Goal: Task Accomplishment & Management: Complete application form

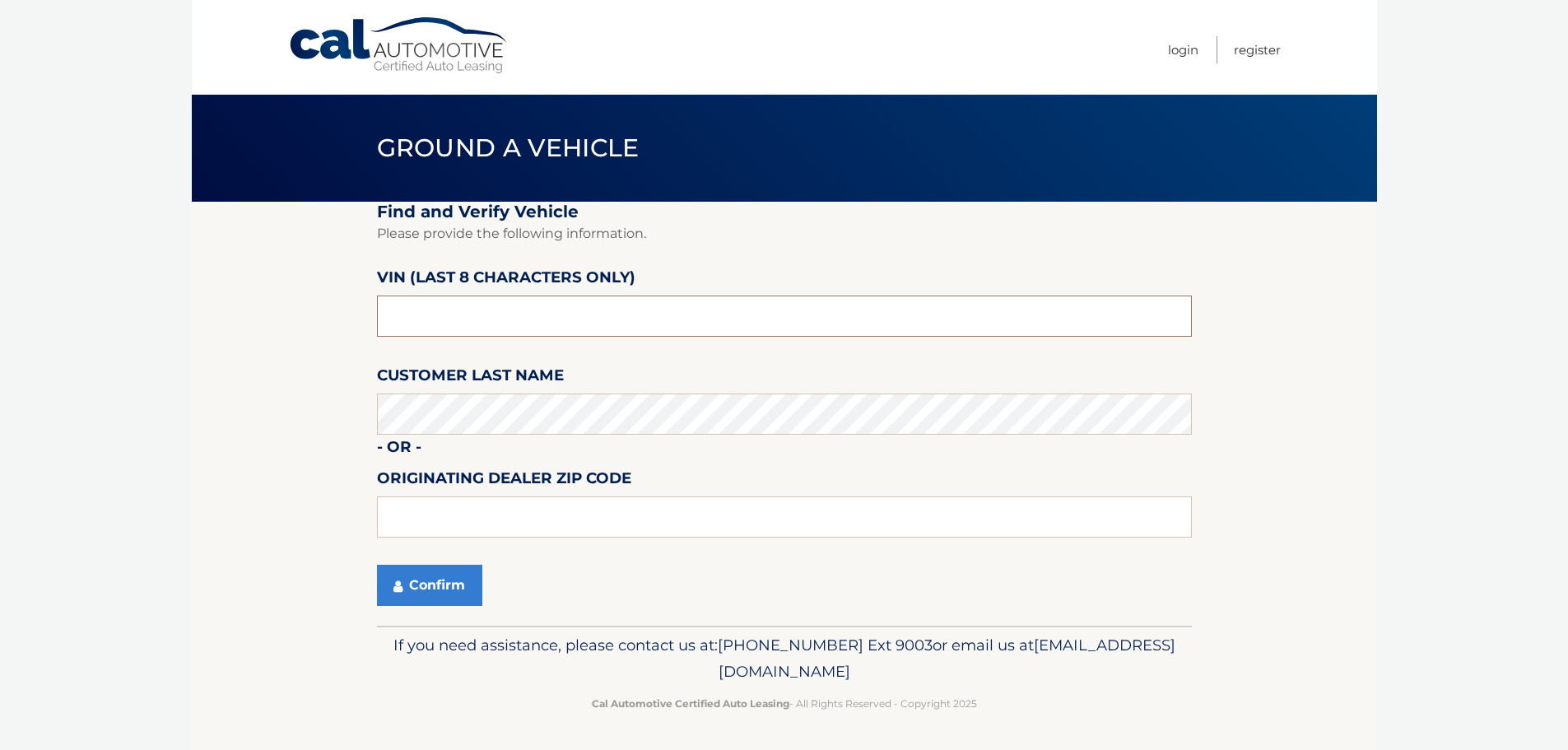
click at [547, 309] on input "text" at bounding box center [784, 316] width 815 height 41
type input "pc204186"
click at [442, 600] on button "Confirm" at bounding box center [429, 585] width 106 height 41
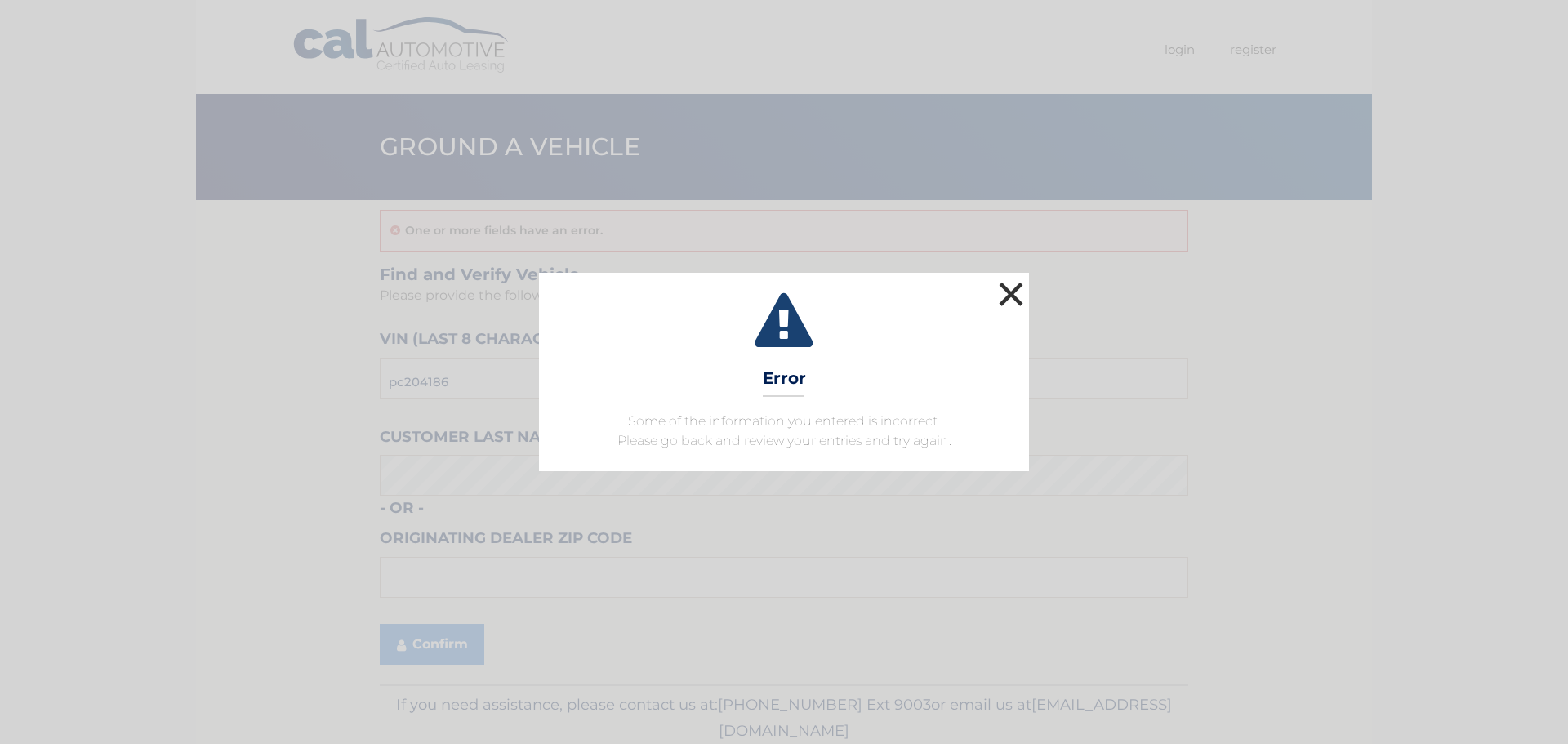
click at [1007, 292] on button "×" at bounding box center [1011, 293] width 33 height 33
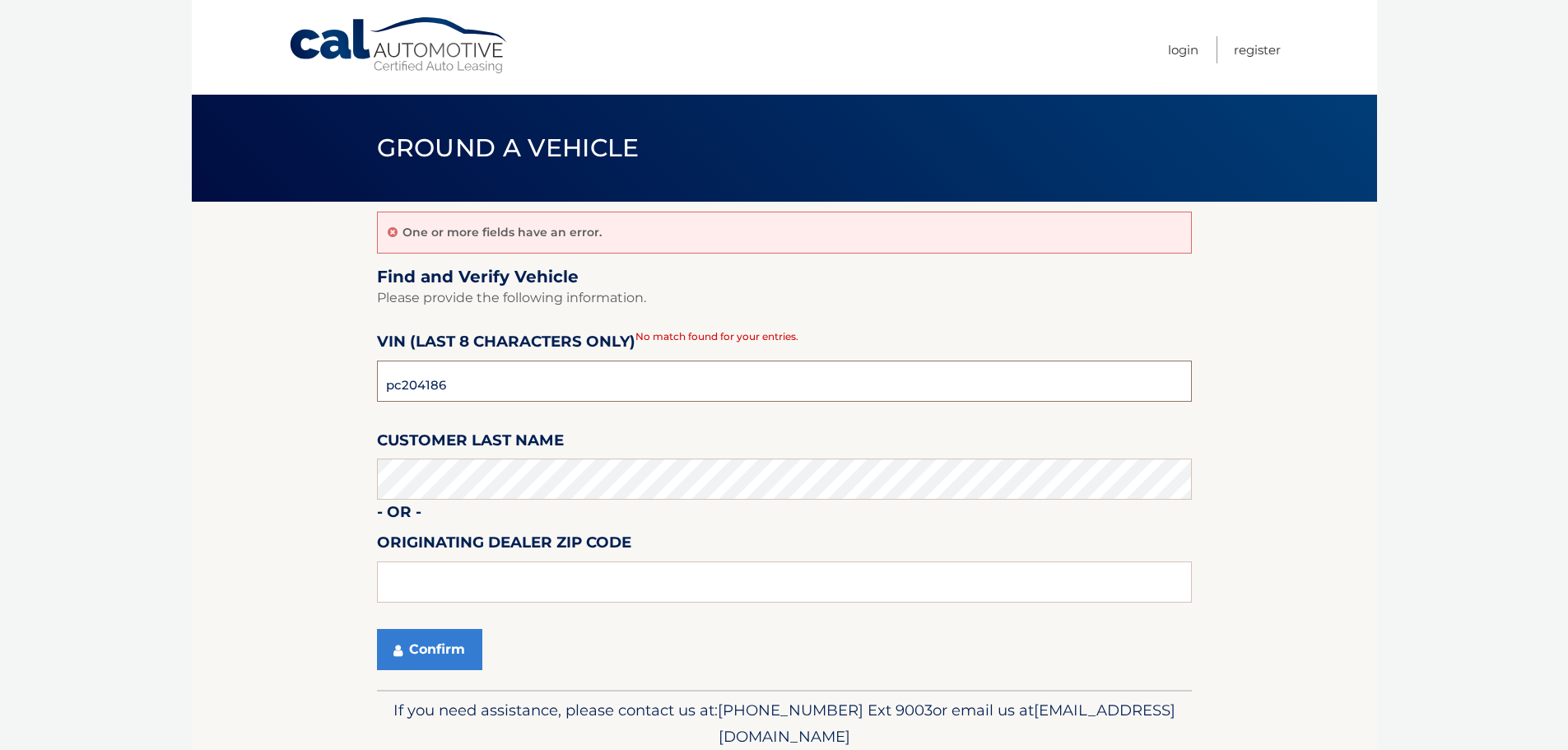
click at [426, 383] on input "pc204186" at bounding box center [784, 381] width 815 height 41
type input "pc209186"
click at [444, 647] on button "Confirm" at bounding box center [429, 649] width 106 height 41
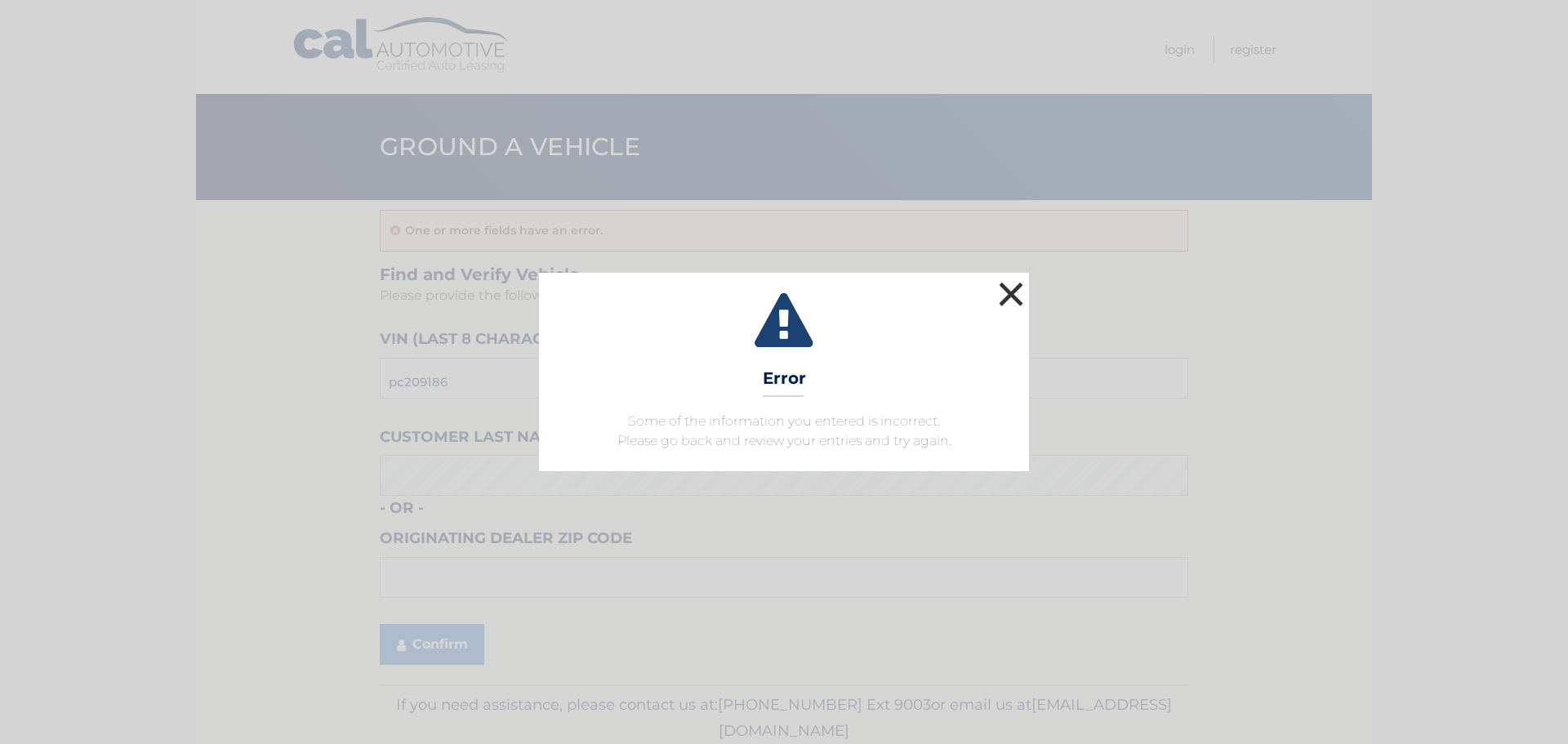
drag, startPoint x: 1011, startPoint y: 286, endPoint x: 996, endPoint y: 289, distance: 15.3
click at [1002, 288] on button "×" at bounding box center [1011, 293] width 33 height 33
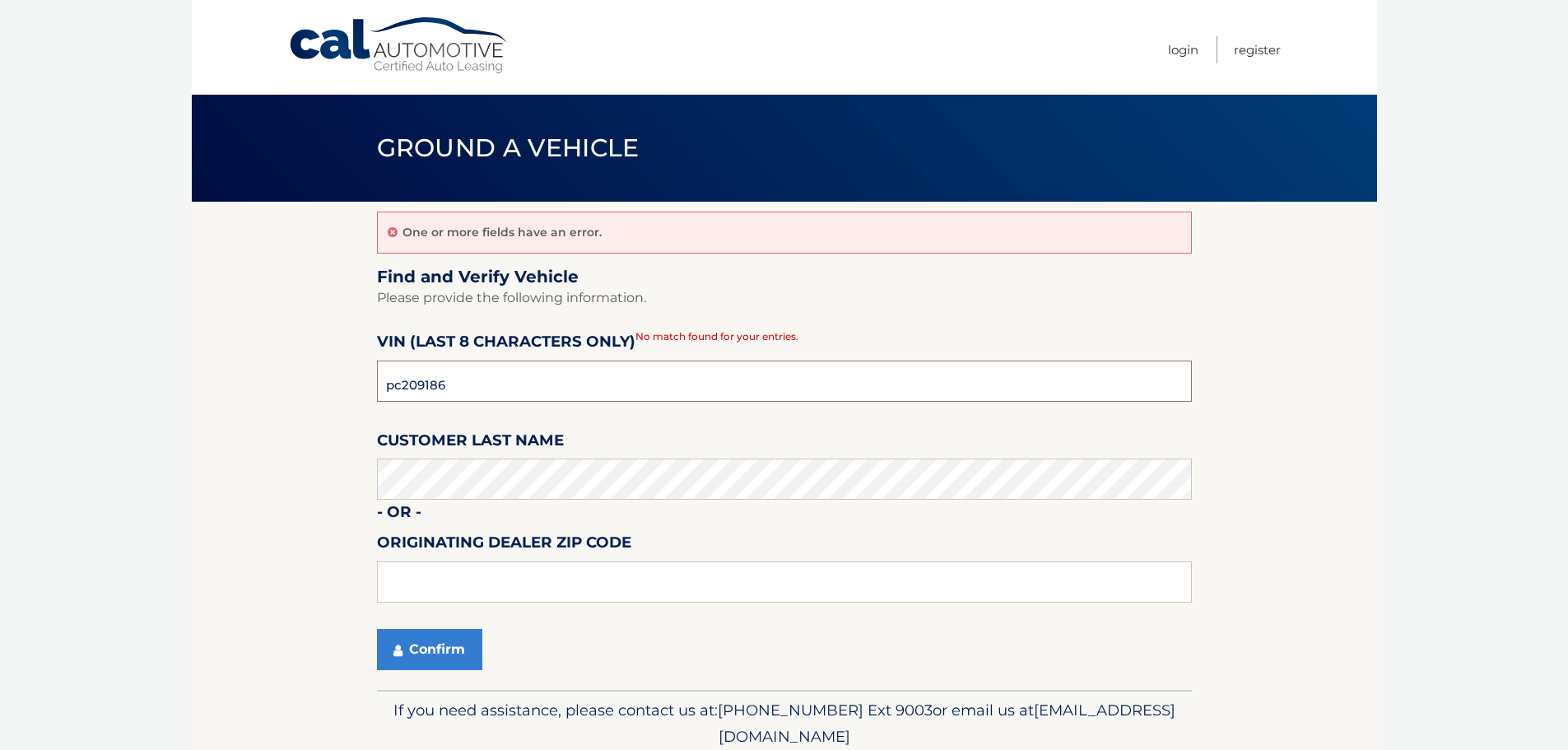
click at [479, 379] on input "pc209186" at bounding box center [784, 381] width 815 height 41
paste input "PC204180"
type input "PC204180"
click at [377, 629] on button "Confirm" at bounding box center [429, 649] width 106 height 41
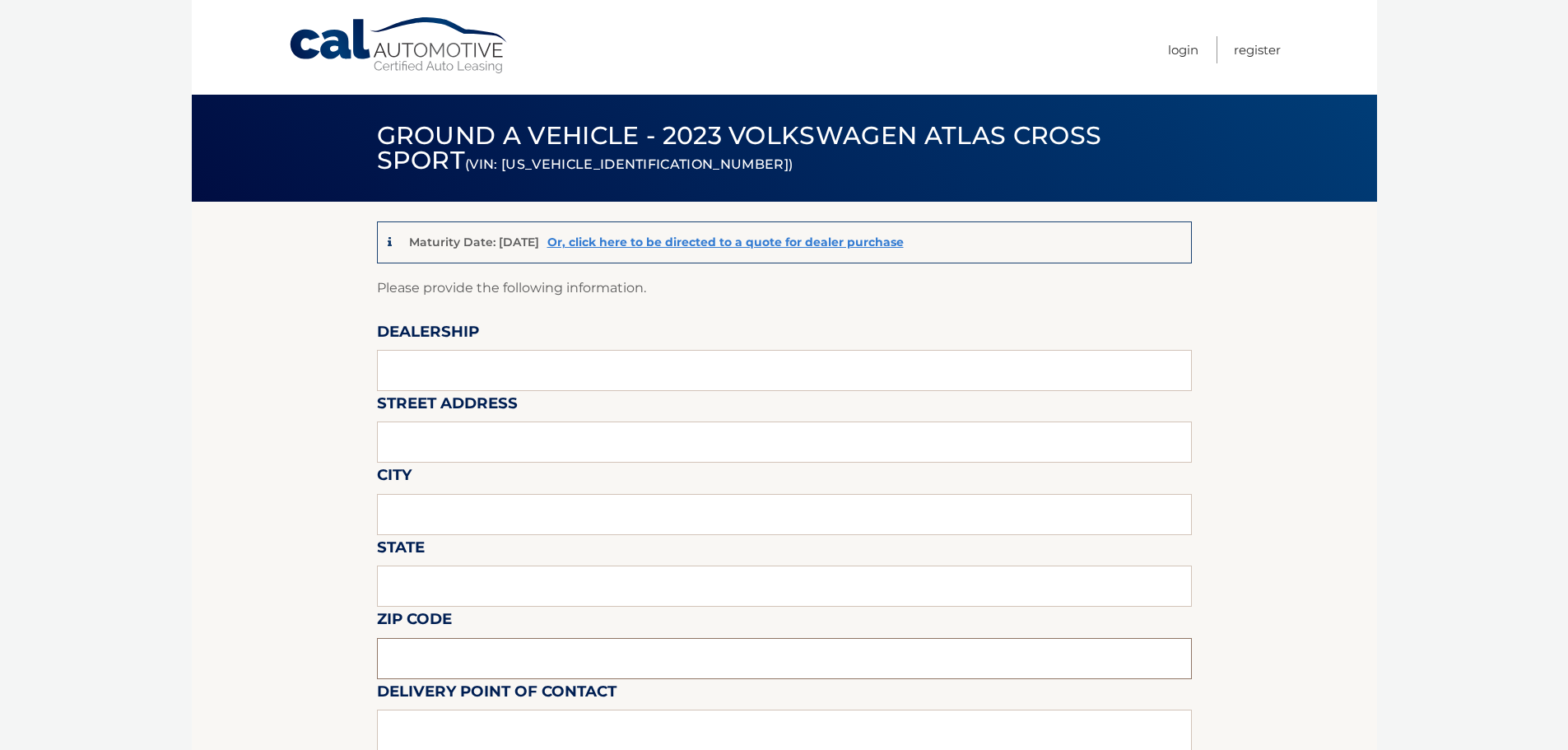
drag, startPoint x: 0, startPoint y: 0, endPoint x: 449, endPoint y: 530, distance: 694.6
click at [447, 606] on div "Zip Code" at bounding box center [784, 606] width 815 height 0
click at [409, 382] on input "text" at bounding box center [784, 370] width 815 height 41
type input "Smithtown Volkswagen"
type input "[STREET_ADDRESS]"
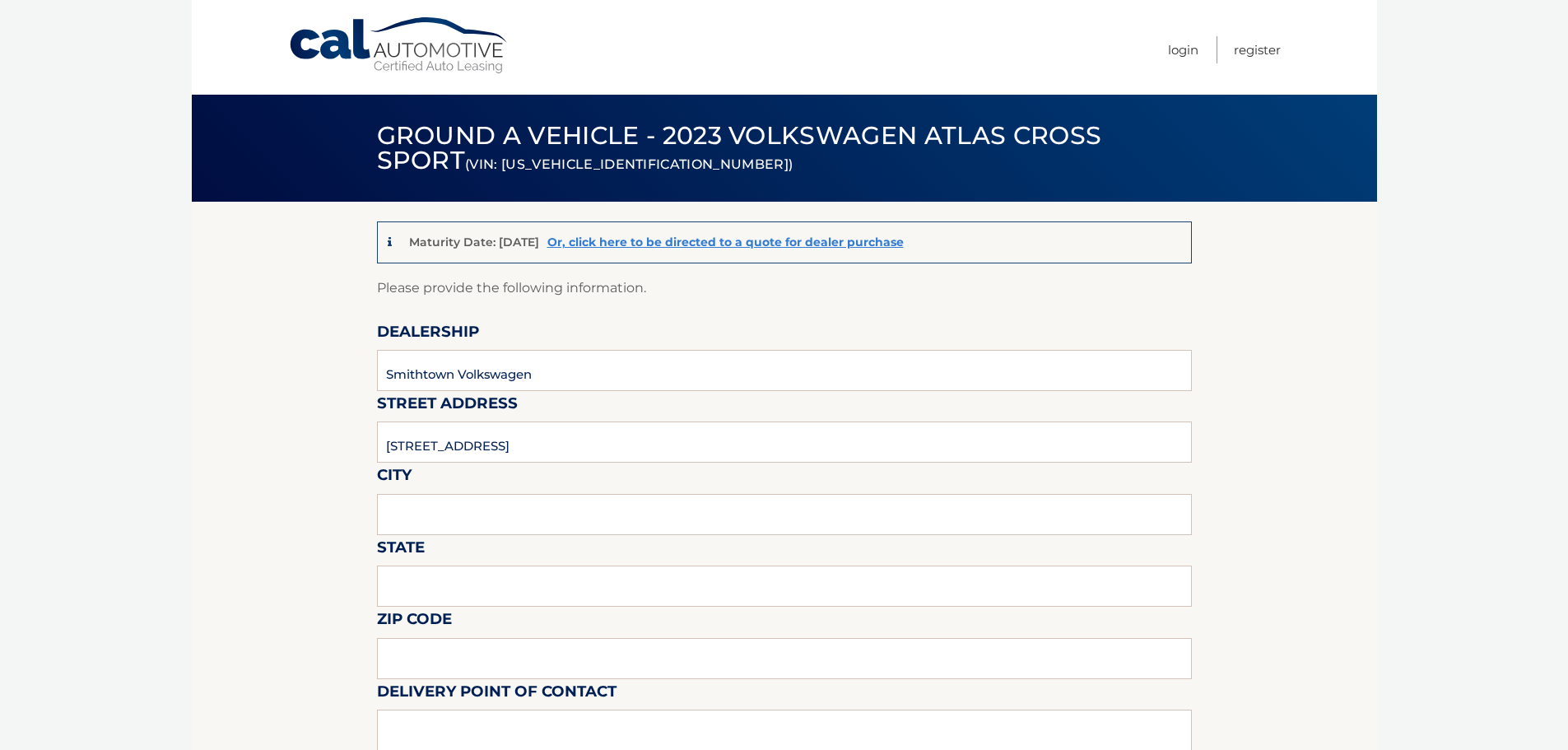
type input "saint [PERSON_NAME]"
type input "[US_STATE]"
type input "11780"
type input "[PERSON_NAME]"
type input "6315841057"
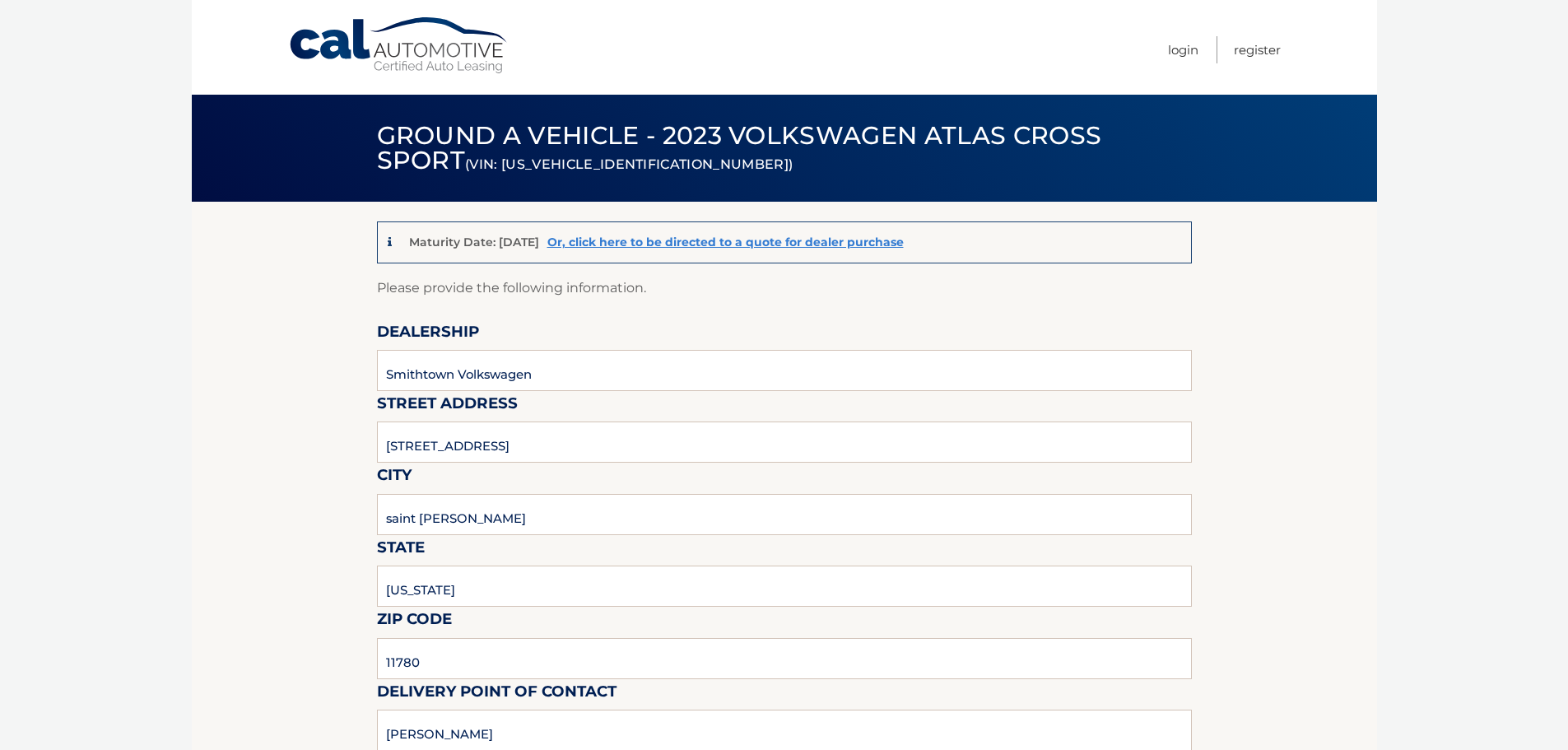
type input "[EMAIL_ADDRESS][DOMAIN_NAME]"
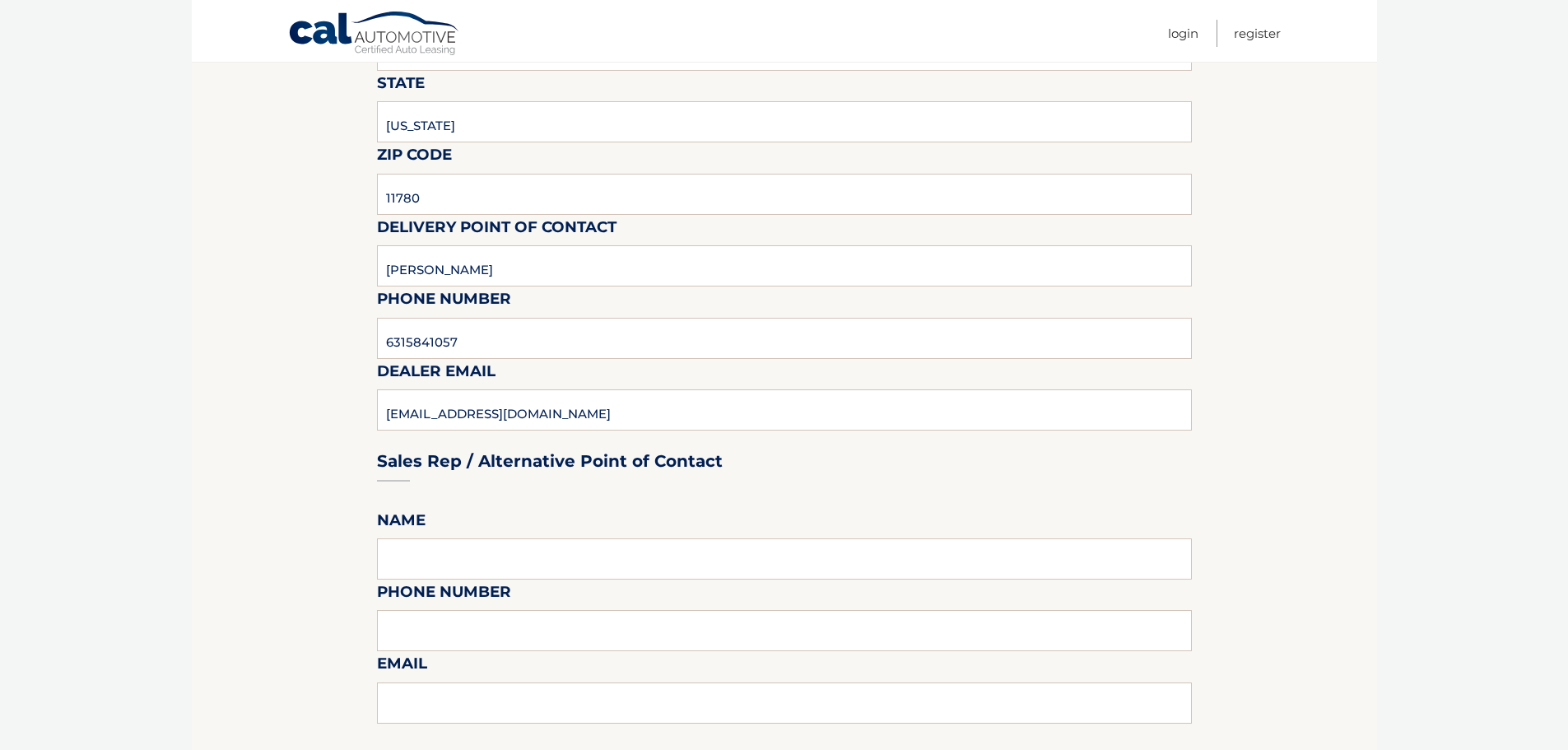
scroll to position [576, 0]
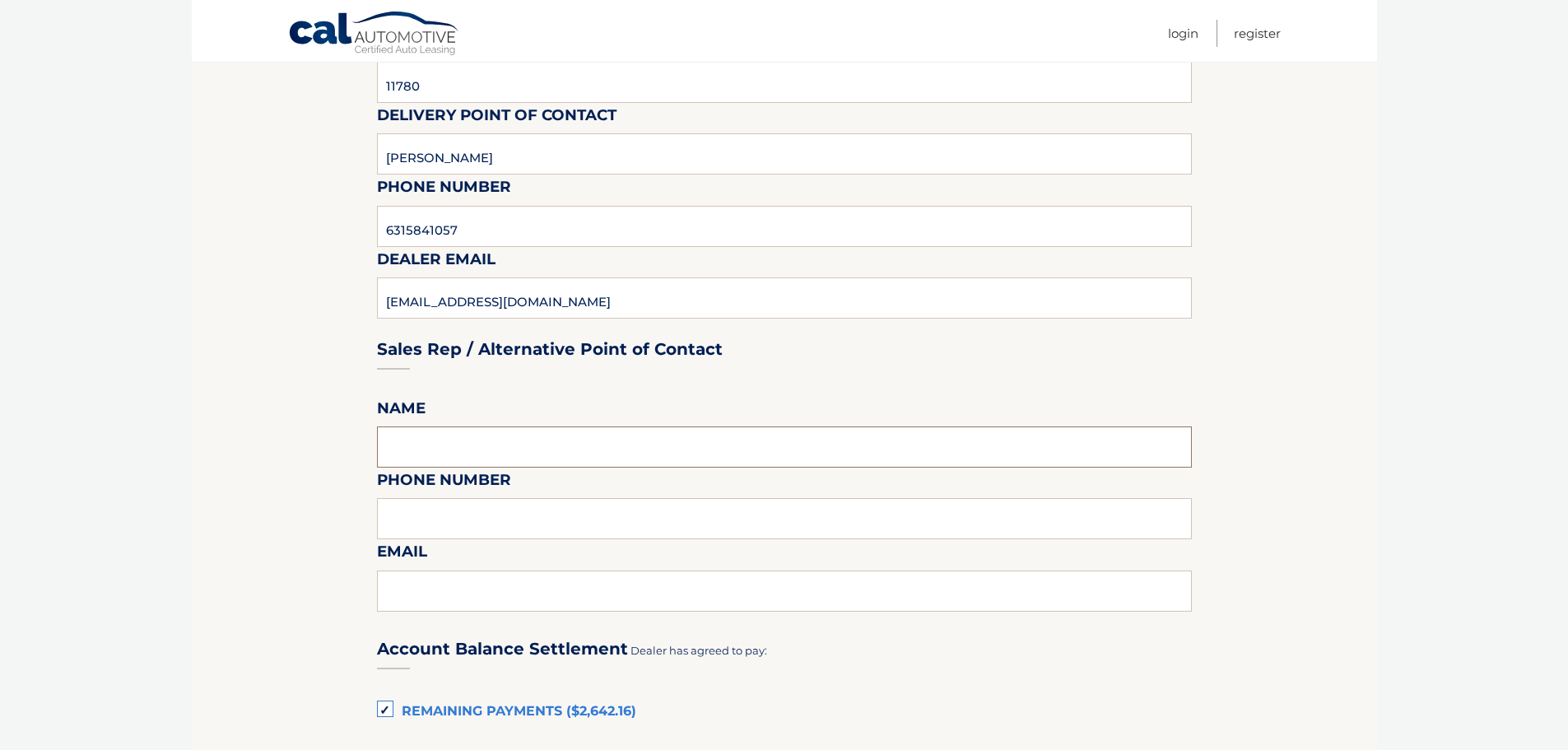
click at [510, 441] on input "text" at bounding box center [784, 447] width 815 height 41
type input "[PERSON_NAME]"
drag, startPoint x: 578, startPoint y: 600, endPoint x: 307, endPoint y: 609, distance: 271.1
click at [307, 609] on section "Maturity Date: [DATE] Or, click here to be directed to a quote for dealer purch…" at bounding box center [784, 527] width 1185 height 1803
type input "[EMAIL_ADDRESS][DOMAIN_NAME]"
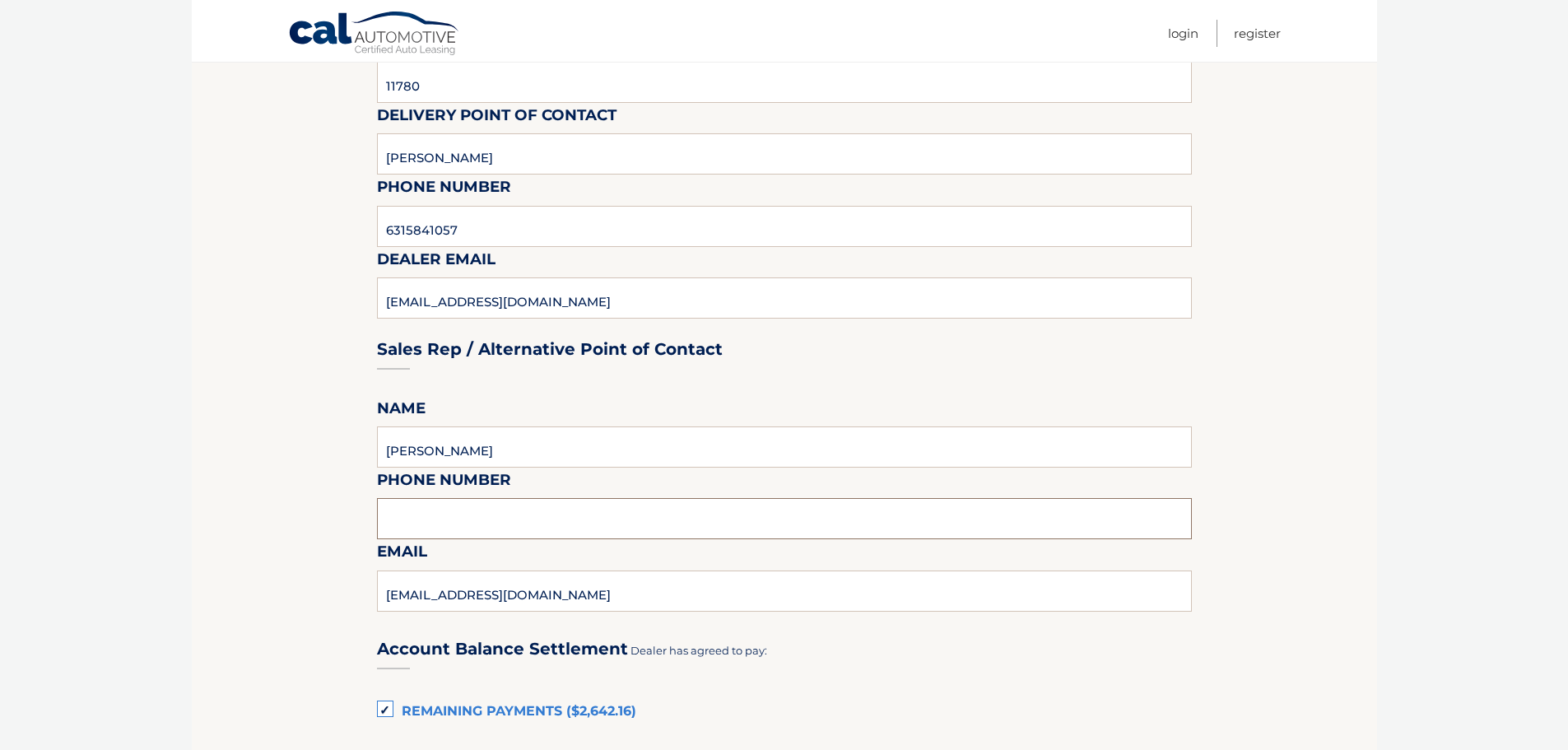
click at [414, 531] on input "text" at bounding box center [784, 519] width 815 height 41
type input "6315841057"
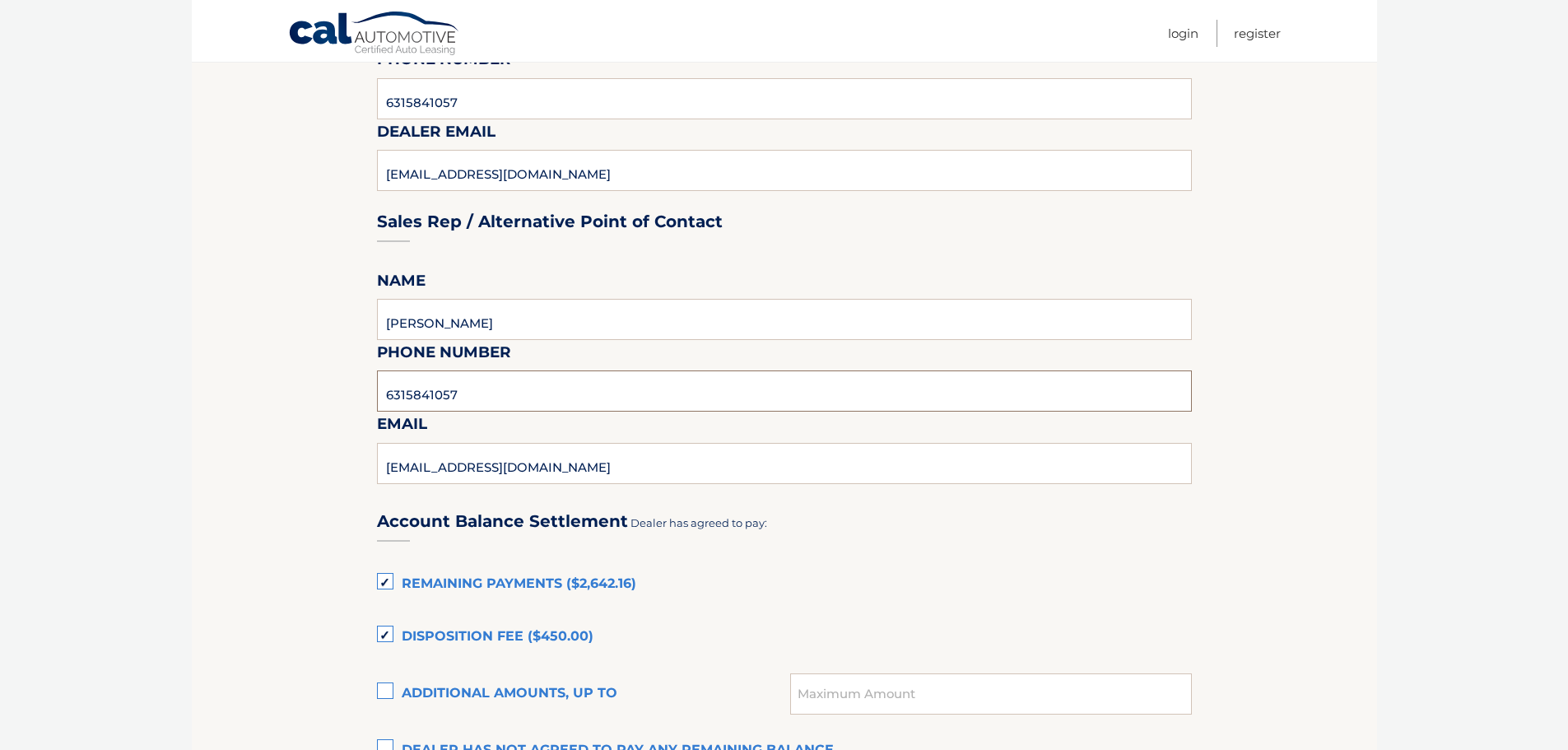
scroll to position [741, 0]
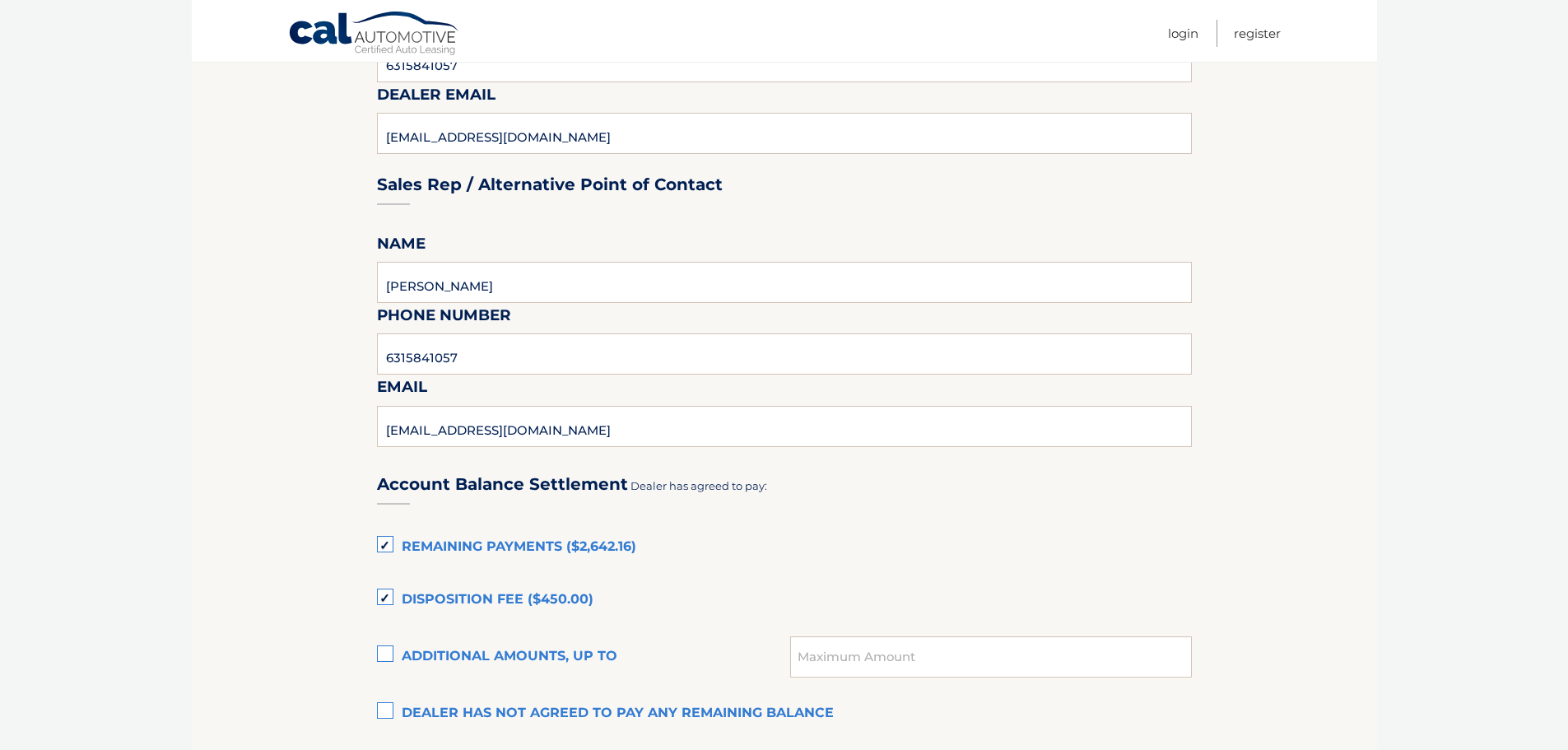
click at [494, 557] on label "Remaining Payments ($2,642.16)" at bounding box center [784, 547] width 815 height 33
click at [0, 0] on input "Remaining Payments ($2,642.16)" at bounding box center [0, 0] width 0 height 0
click at [546, 586] on label "Disposition Fee ($450.00)" at bounding box center [784, 600] width 815 height 33
click at [0, 0] on input "Disposition Fee ($450.00)" at bounding box center [0, 0] width 0 height 0
click at [550, 537] on label "Remaining Payments ($2,642.16)" at bounding box center [784, 547] width 815 height 33
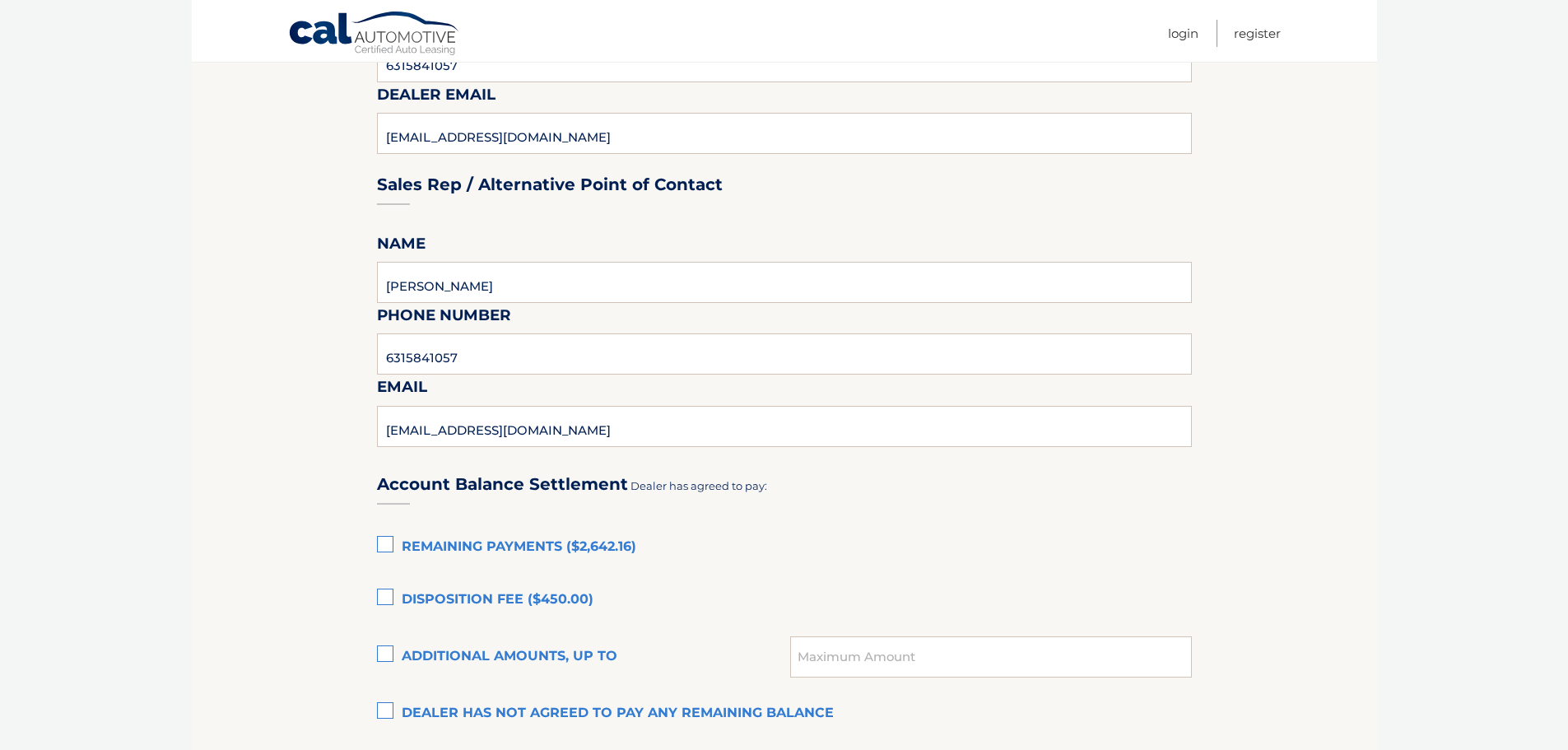
click at [0, 0] on input "Remaining Payments ($2,642.16)" at bounding box center [0, 0] width 0 height 0
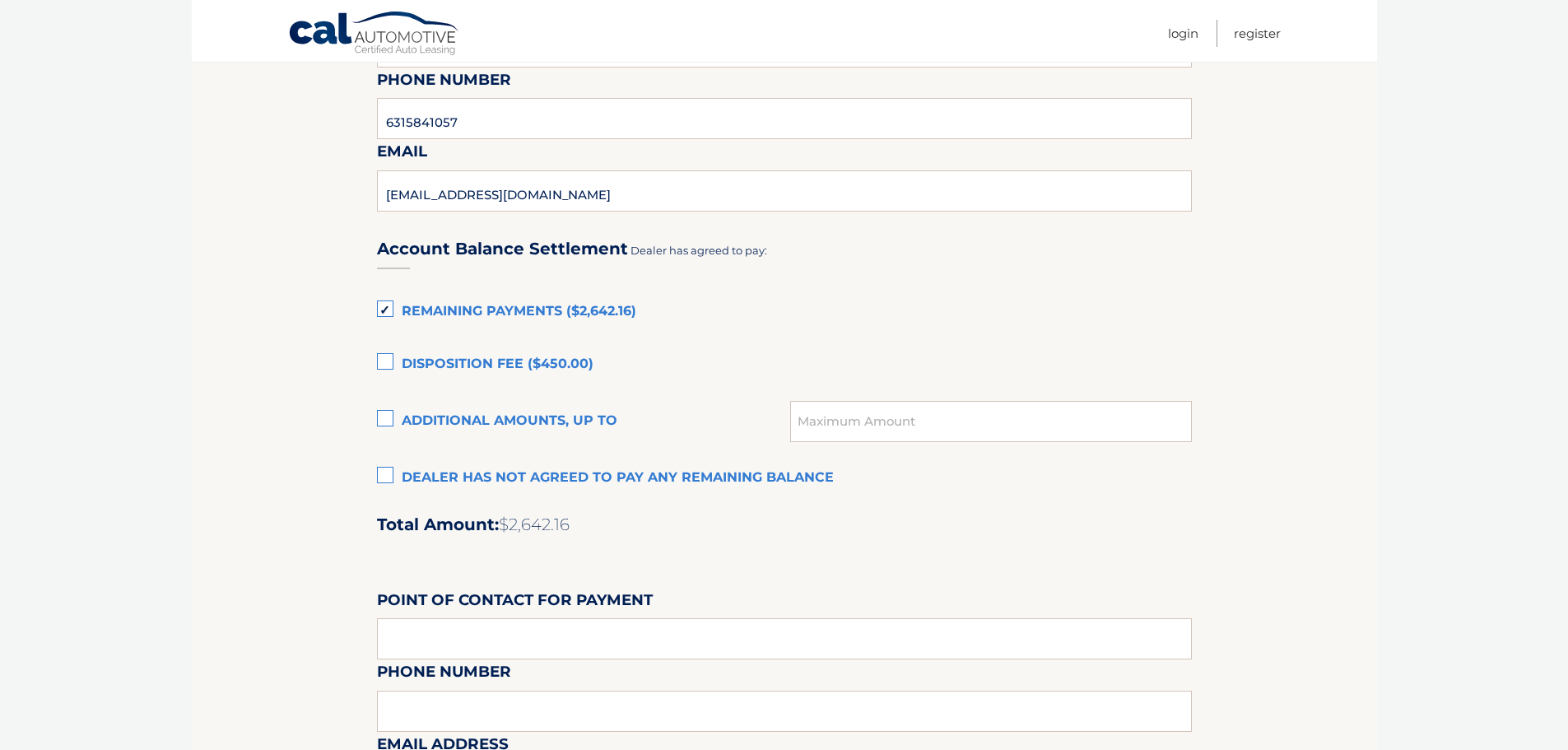
scroll to position [1070, 0]
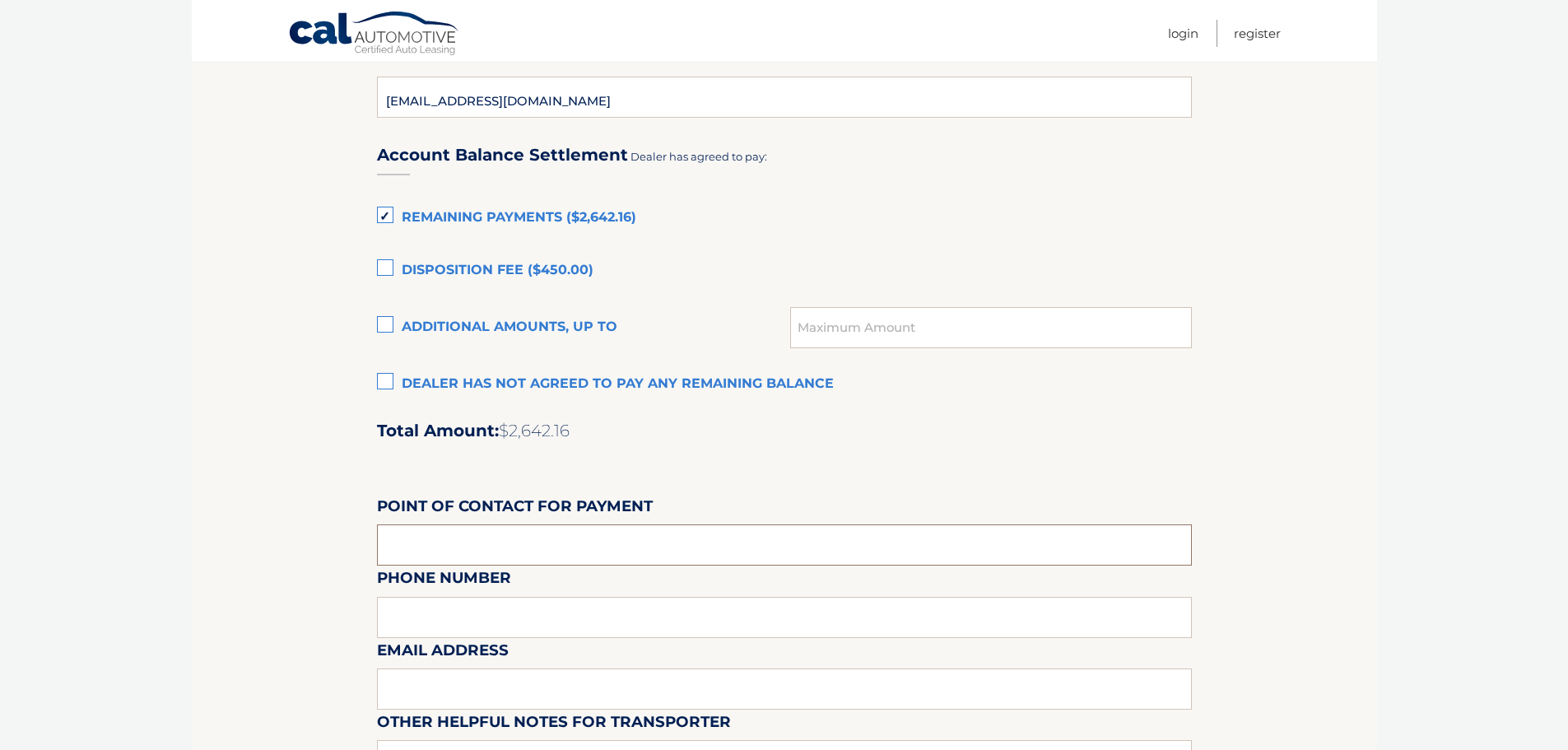
click at [610, 552] on input "text" at bounding box center [784, 545] width 815 height 41
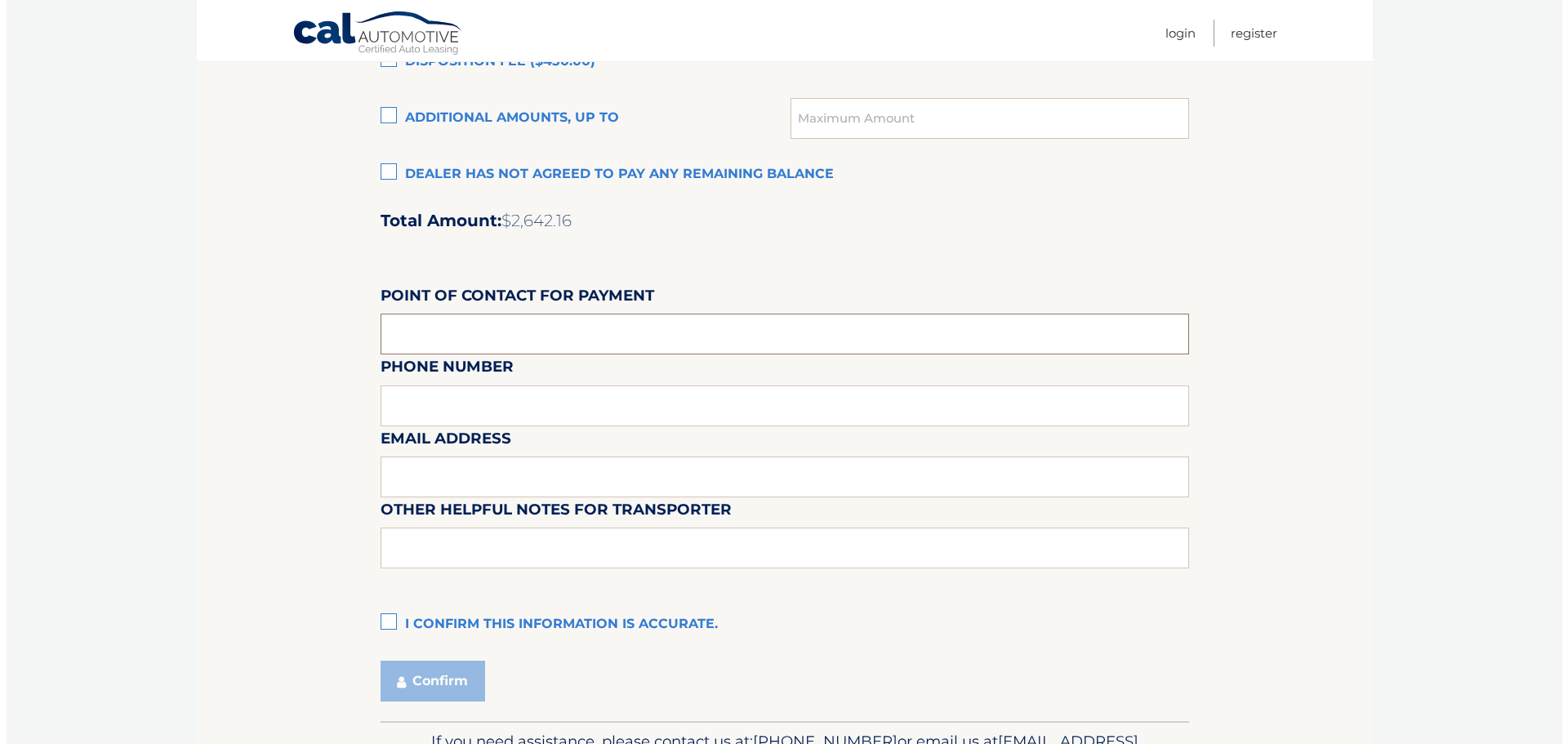
scroll to position [1306, 0]
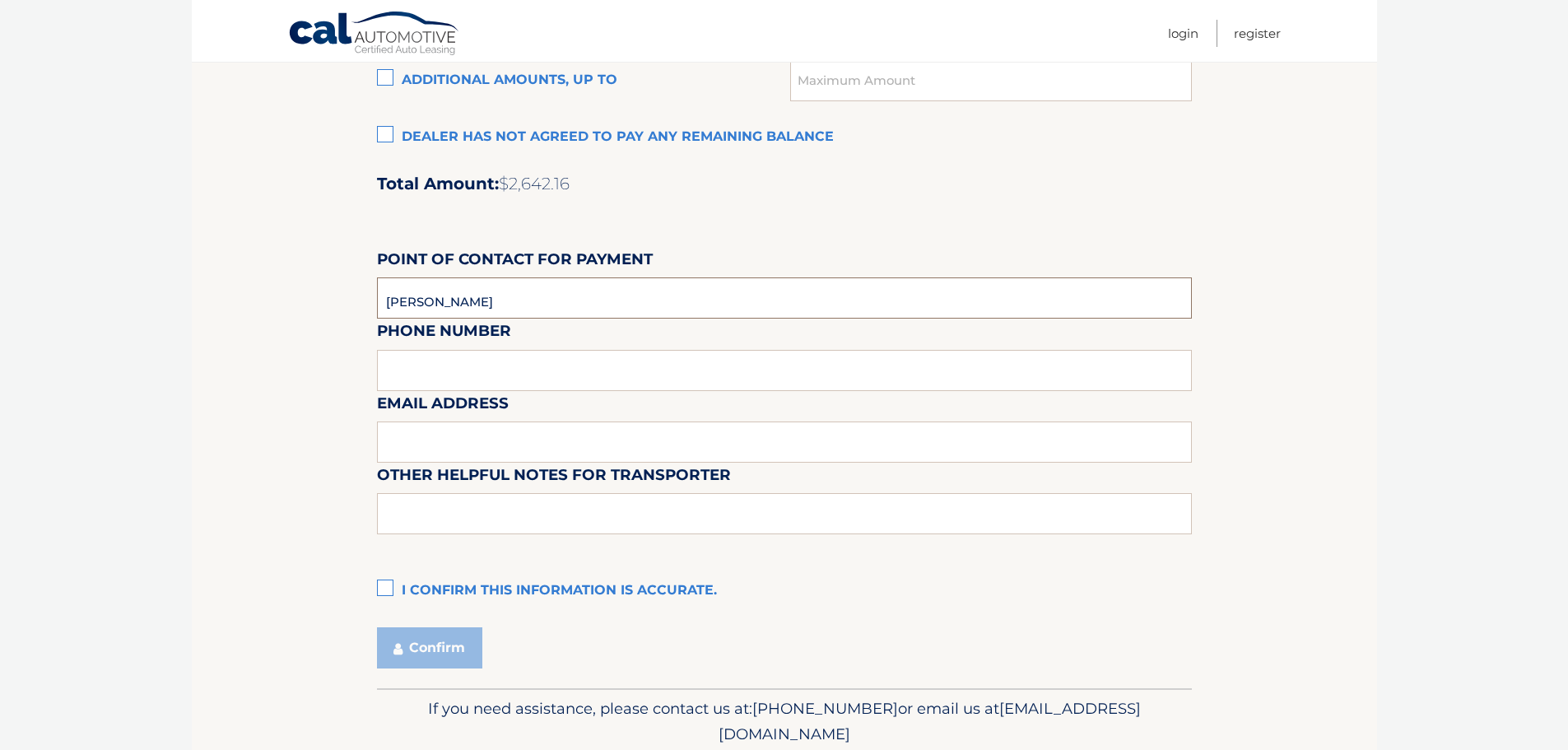
type input "[PERSON_NAME]"
type input "6315841057"
click at [491, 445] on input "text" at bounding box center [784, 442] width 815 height 41
type input "[EMAIL_ADDRESS][DOMAIN_NAME]"
click at [540, 518] on input "text" at bounding box center [784, 514] width 815 height 41
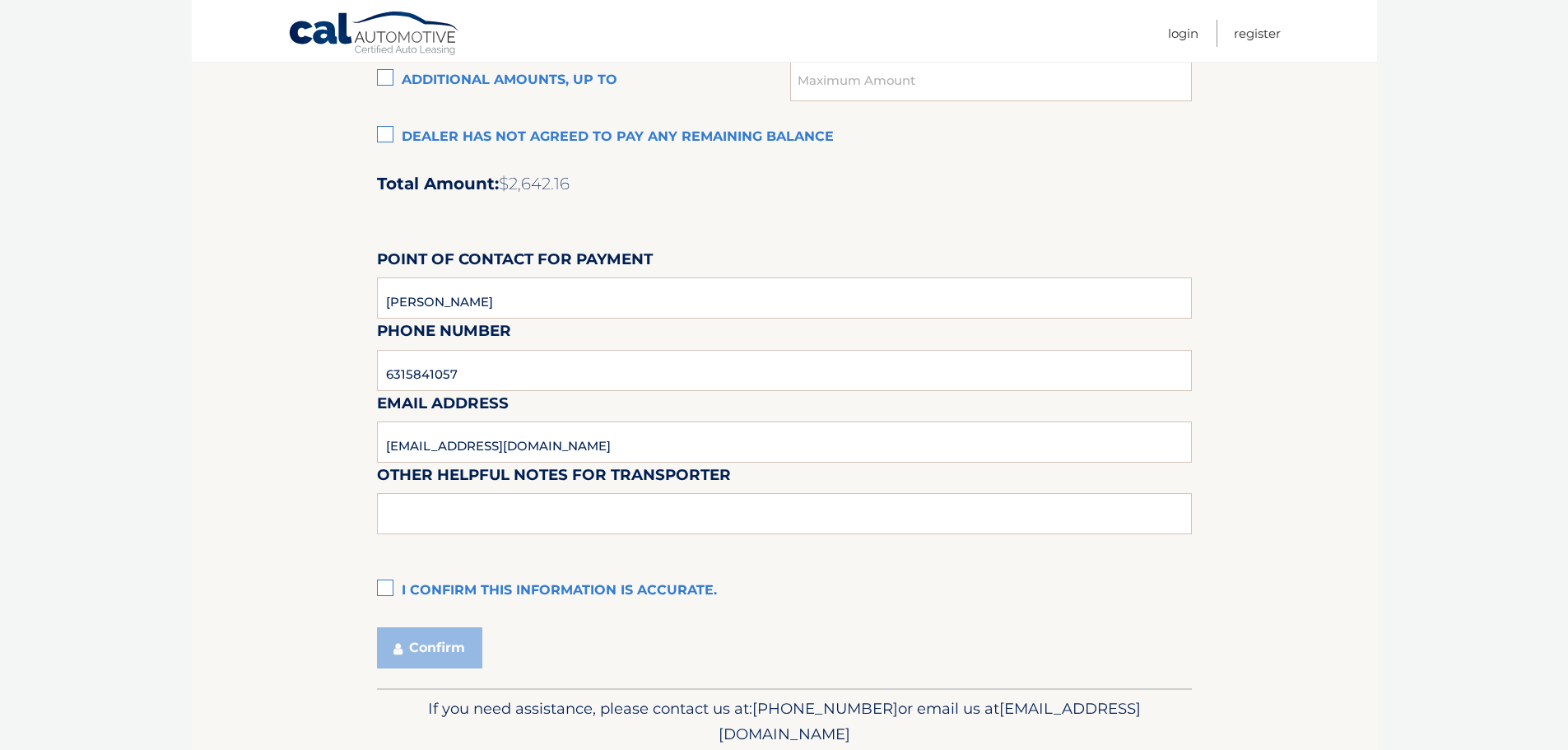
click at [406, 594] on label "I confirm this information is accurate." at bounding box center [784, 590] width 815 height 33
click at [0, 0] on input "I confirm this information is accurate." at bounding box center [0, 0] width 0 height 0
click at [460, 648] on button "Confirm" at bounding box center [429, 648] width 106 height 41
